Goal: Task Accomplishment & Management: Use online tool/utility

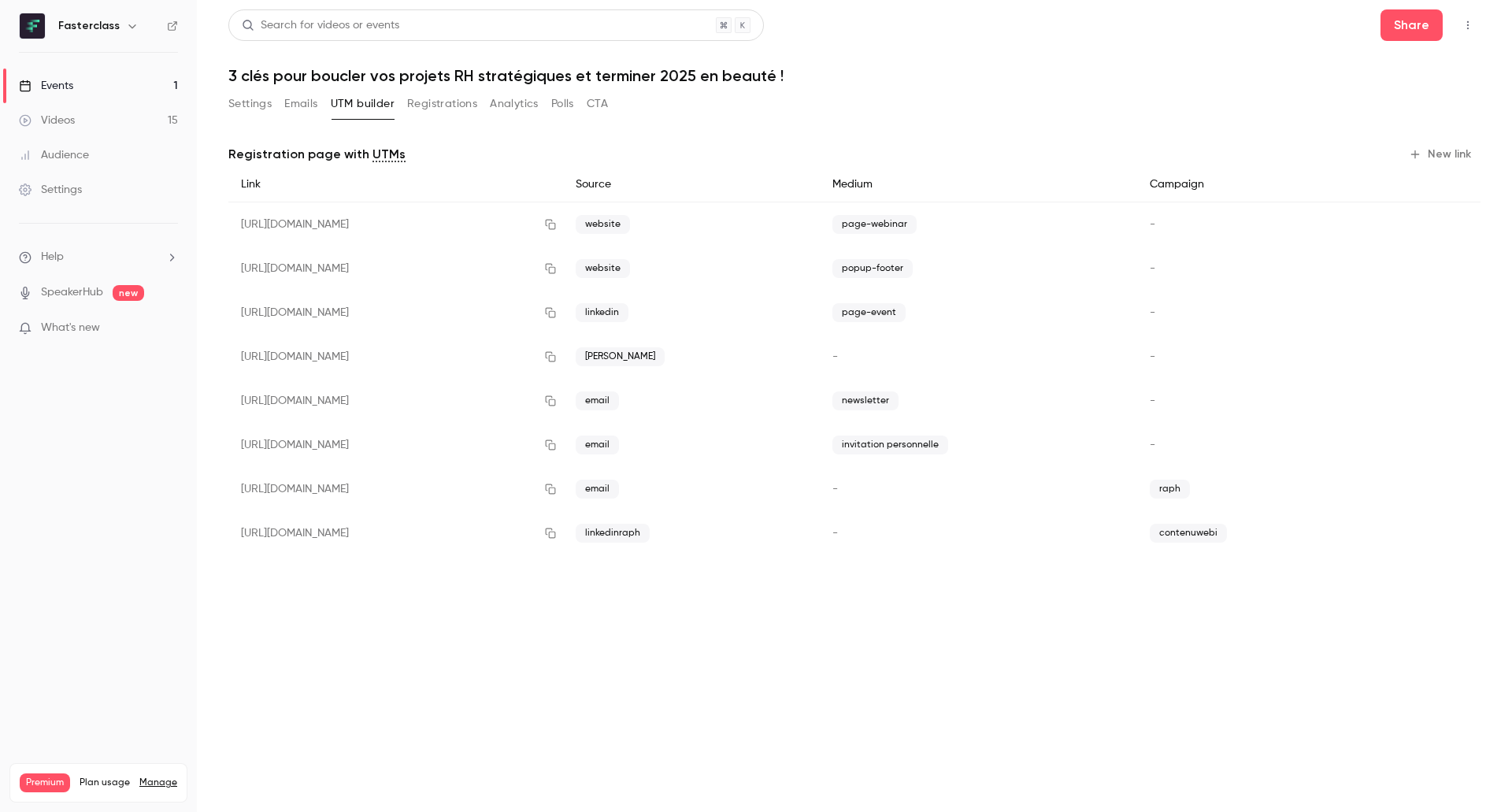
click at [75, 92] on link "Events 1" at bounding box center [99, 85] width 197 height 35
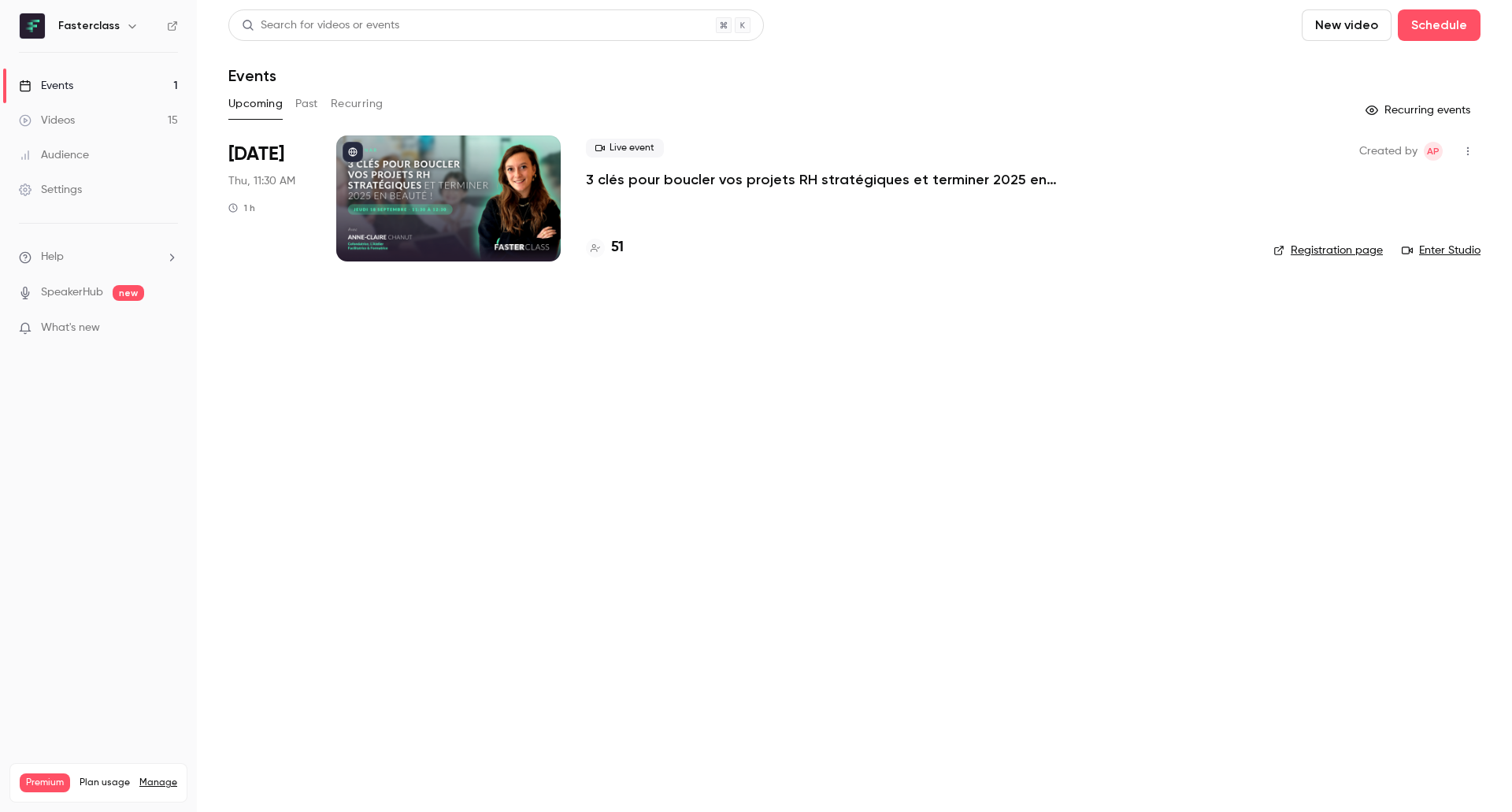
click at [724, 181] on p "3 clés pour boucler vos projets RH stratégiques et terminer 2025 en beauté !" at bounding box center [822, 179] width 472 height 19
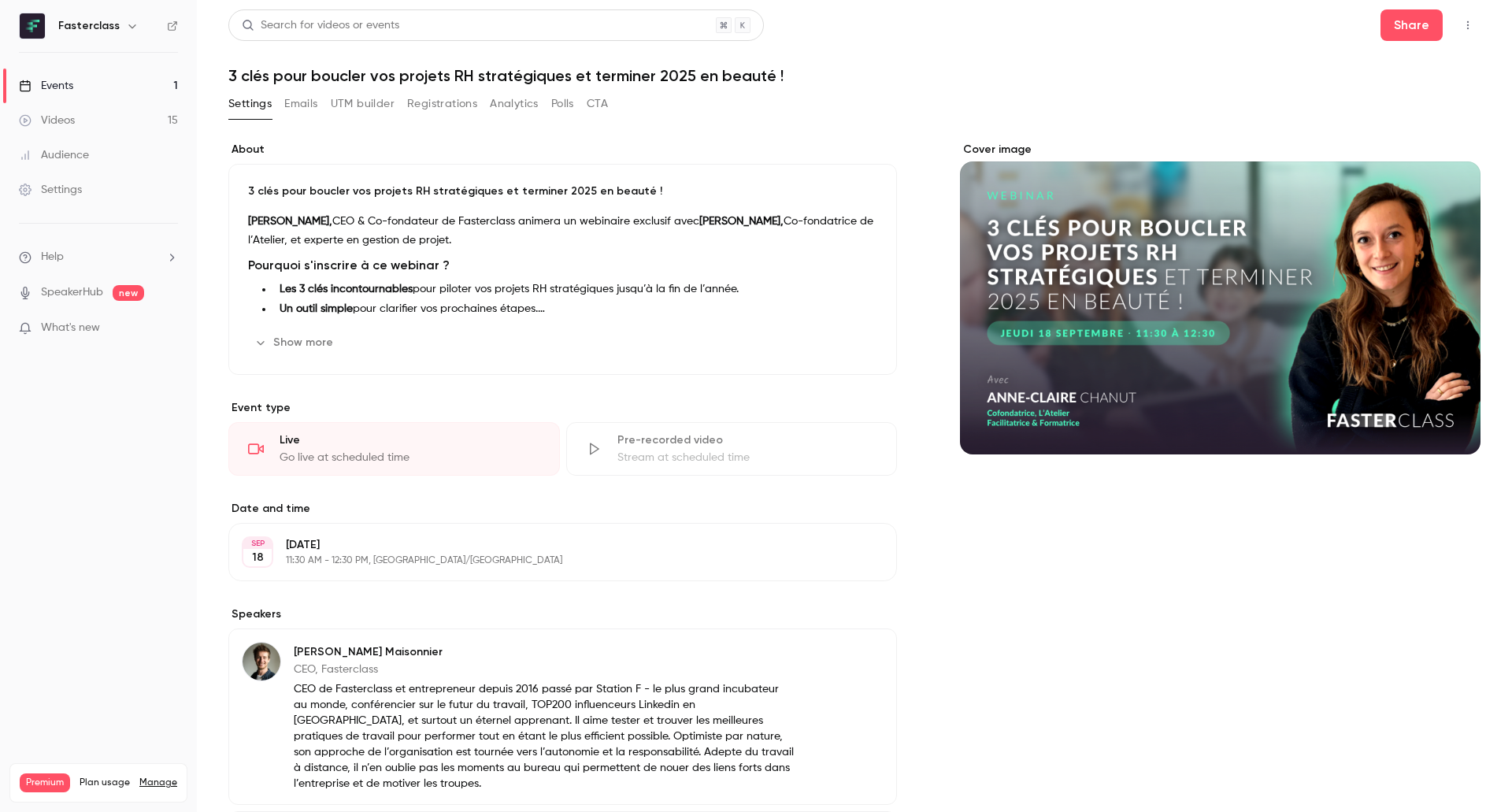
click at [370, 105] on button "UTM builder" at bounding box center [363, 103] width 64 height 25
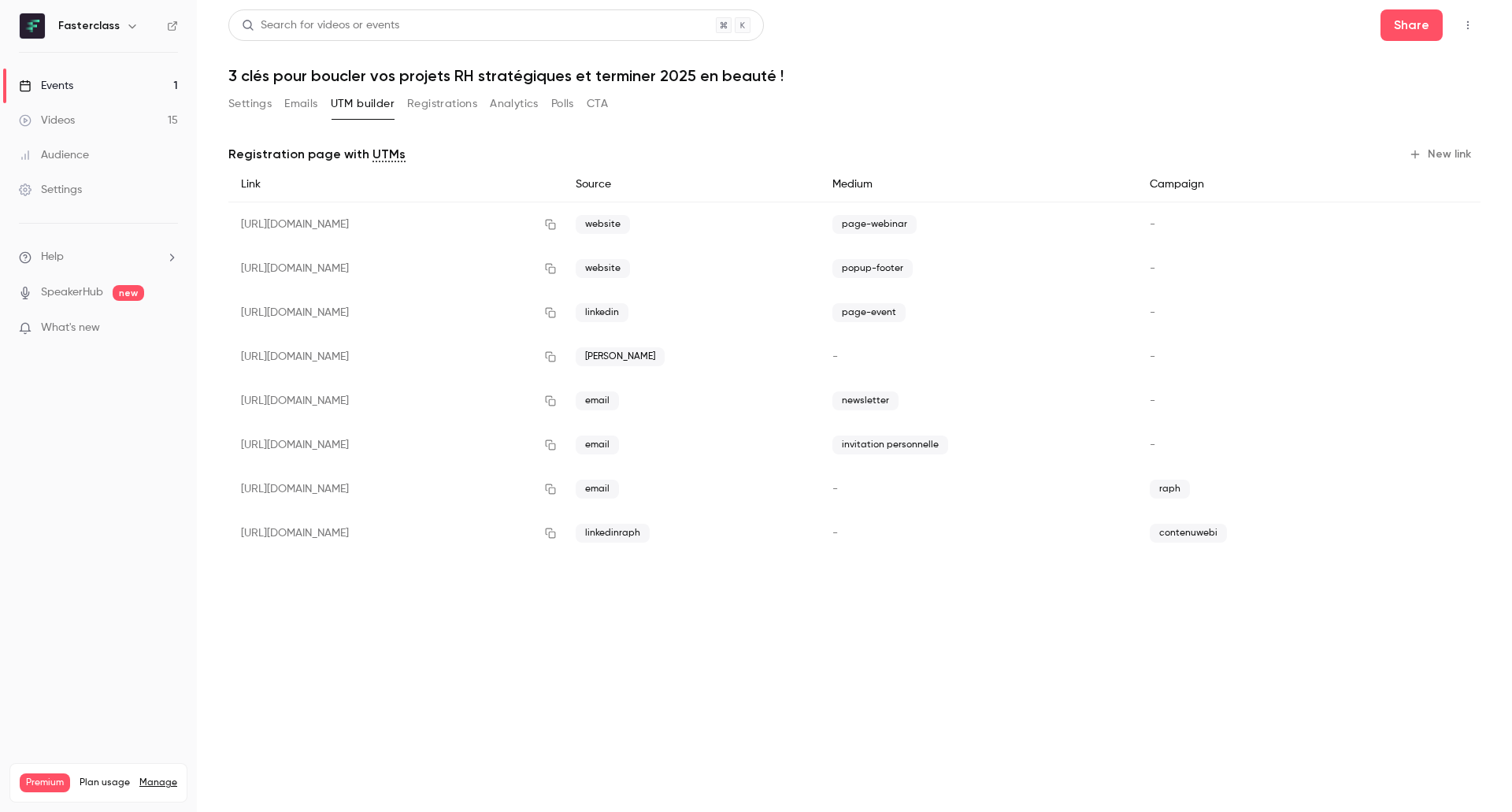
click at [1438, 159] on button "New link" at bounding box center [1441, 154] width 78 height 25
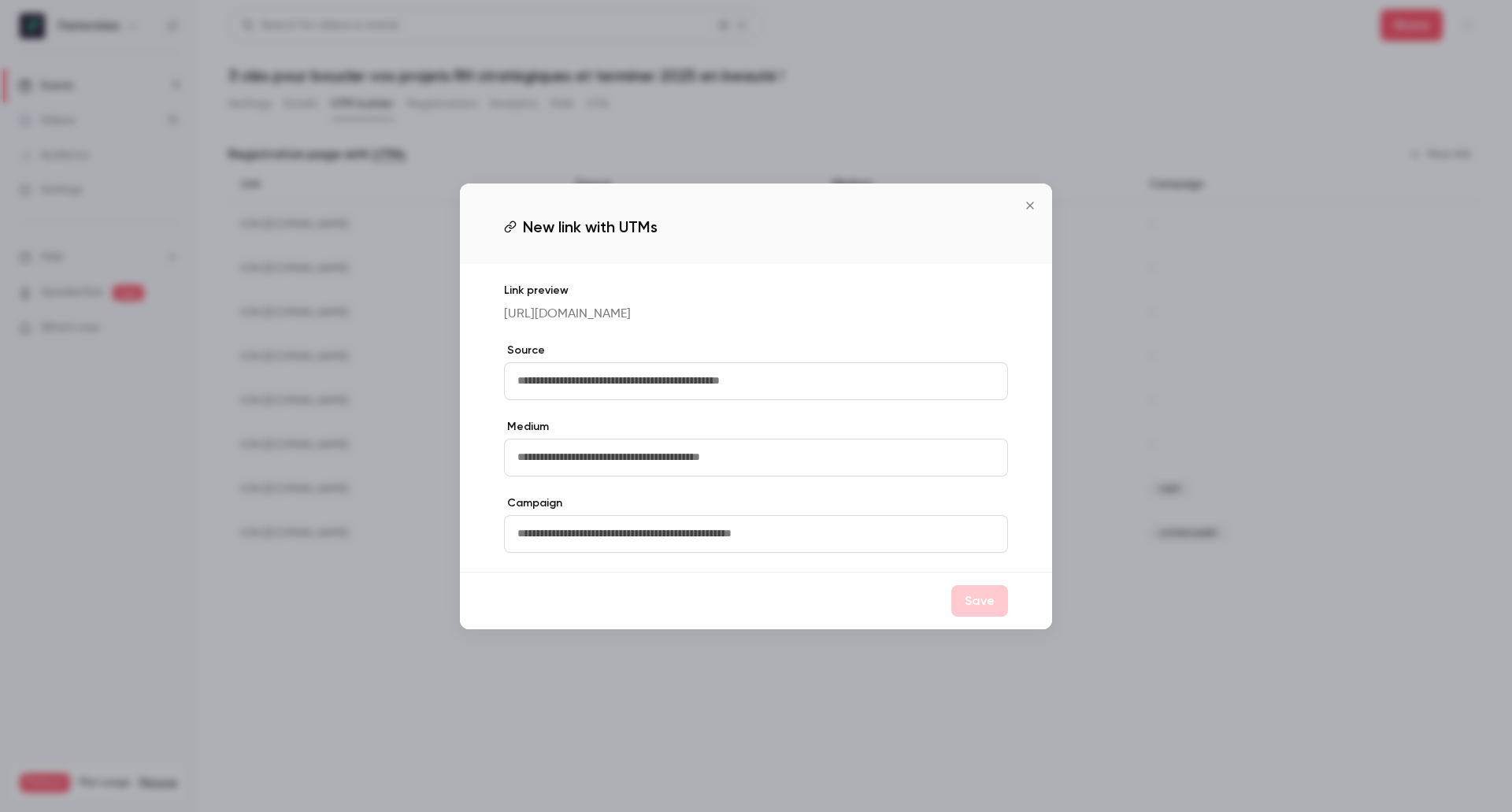
click at [753, 391] on input "text" at bounding box center [756, 381] width 504 height 38
type input "*"
type input "********"
click at [592, 553] on input "text" at bounding box center [756, 533] width 504 height 38
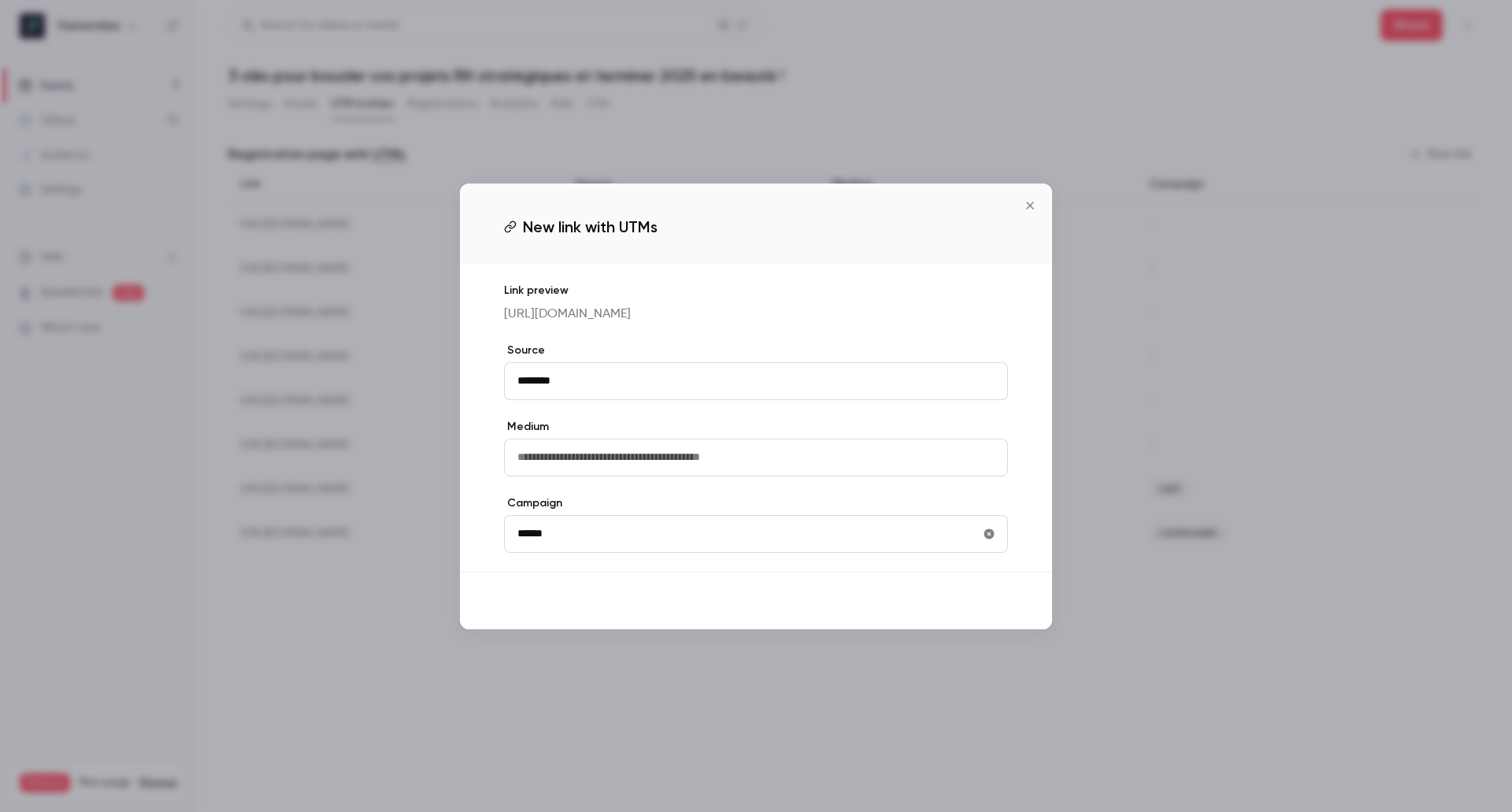
type input "******"
click at [973, 617] on button "Save" at bounding box center [980, 601] width 56 height 32
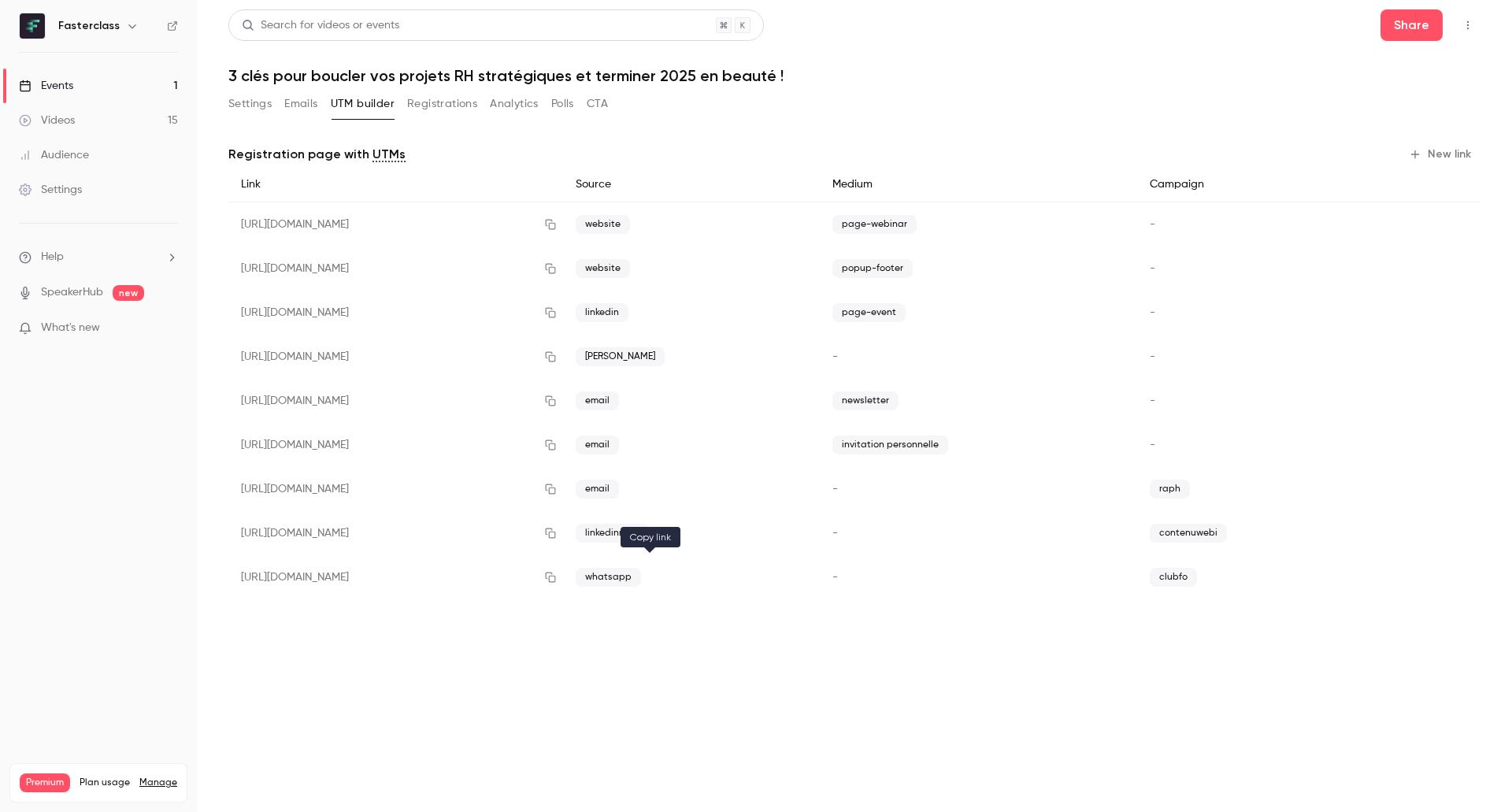
click at [557, 577] on icon "button" at bounding box center [549, 577] width 12 height 11
click at [557, 580] on icon "button" at bounding box center [549, 577] width 12 height 11
